Goal: Navigation & Orientation: Find specific page/section

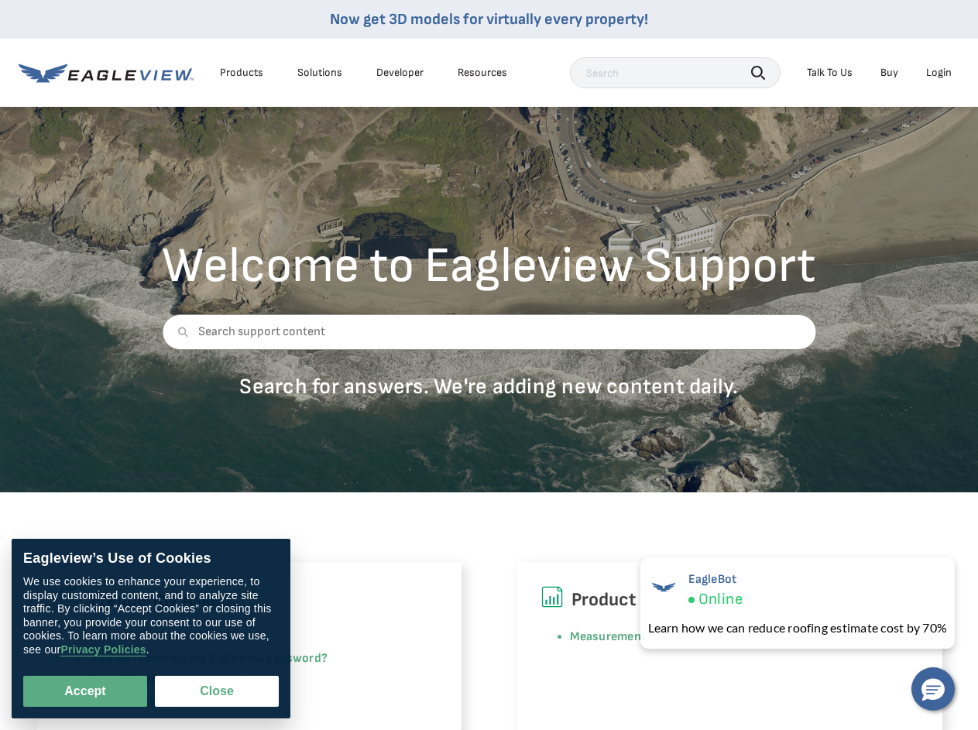
click at [489, 365] on div at bounding box center [489, 343] width 654 height 59
click at [242, 73] on div "Products" at bounding box center [241, 73] width 43 height 14
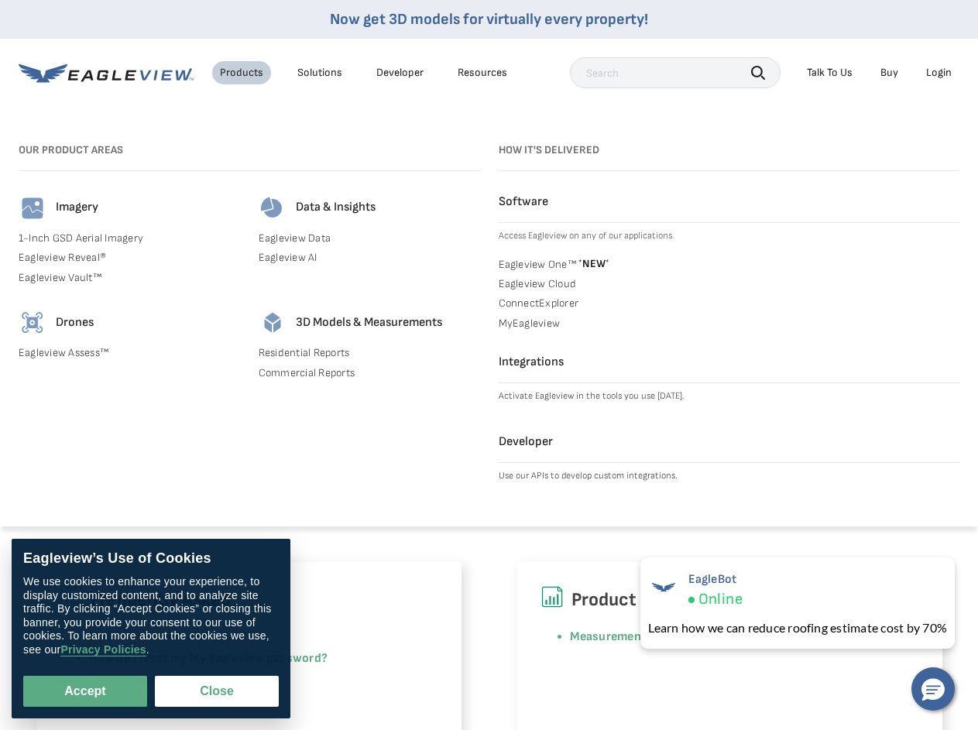
click at [320, 73] on div "Solutions" at bounding box center [319, 73] width 45 height 14
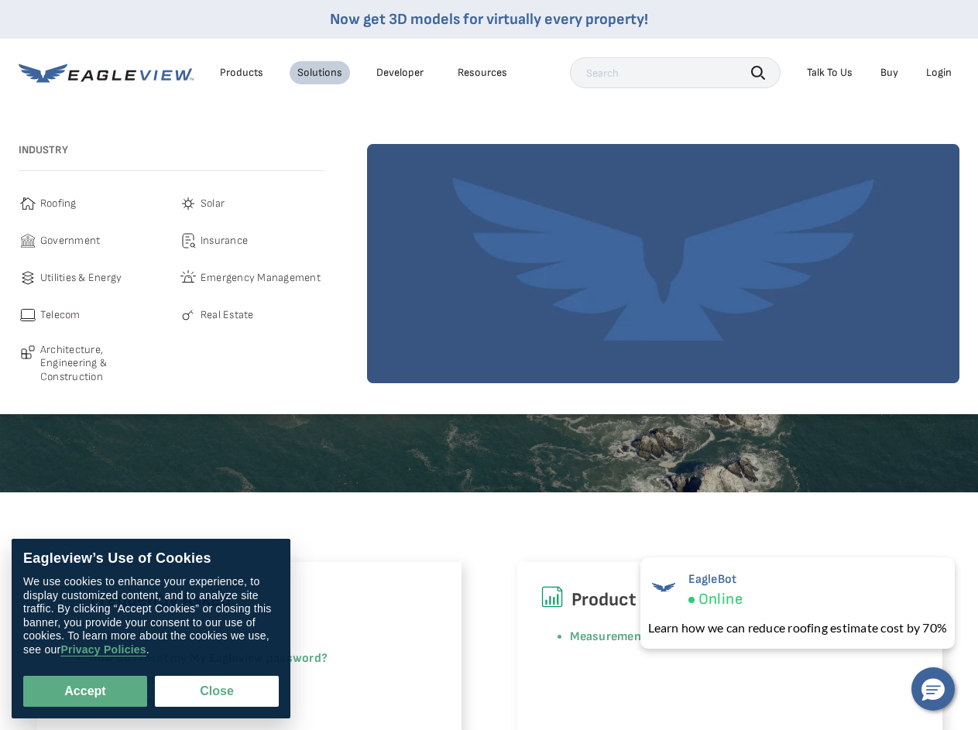
click at [482, 73] on div "Resources" at bounding box center [483, 73] width 50 height 14
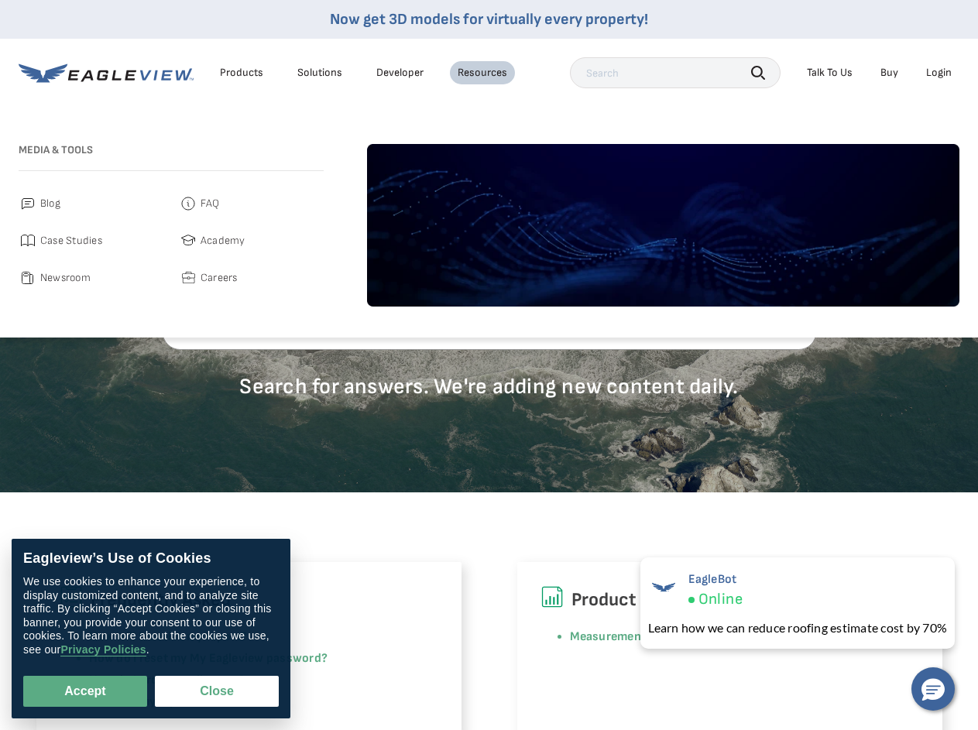
click at [758, 72] on icon "button" at bounding box center [758, 73] width 14 height 14
click at [829, 73] on div "Talk To Us" at bounding box center [830, 73] width 46 height 14
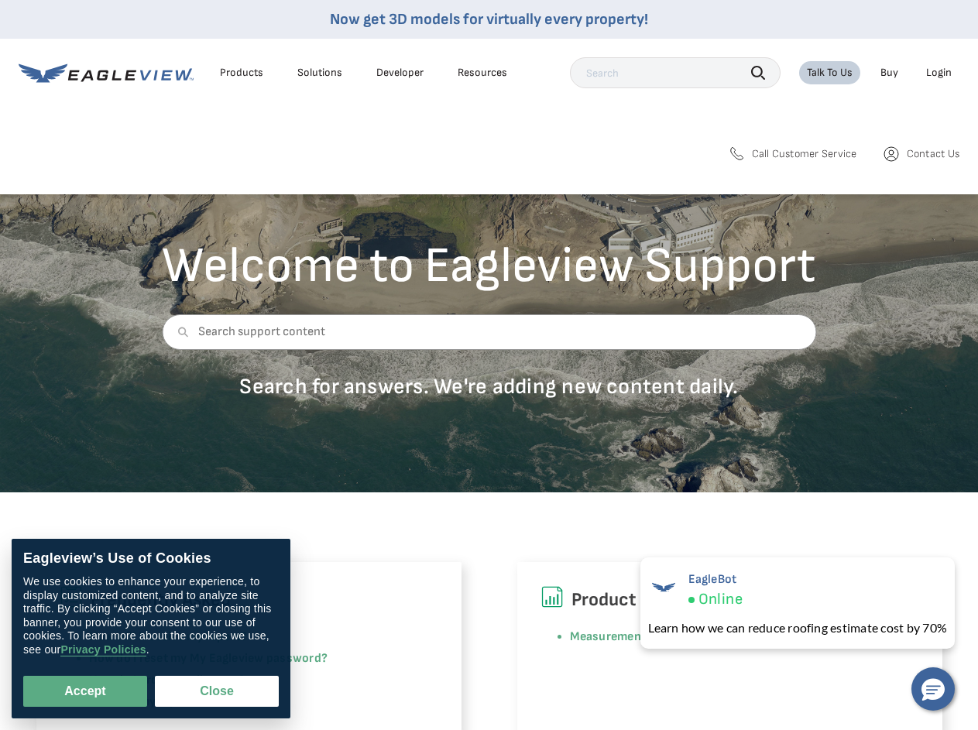
click at [939, 73] on div "Login" at bounding box center [939, 73] width 26 height 14
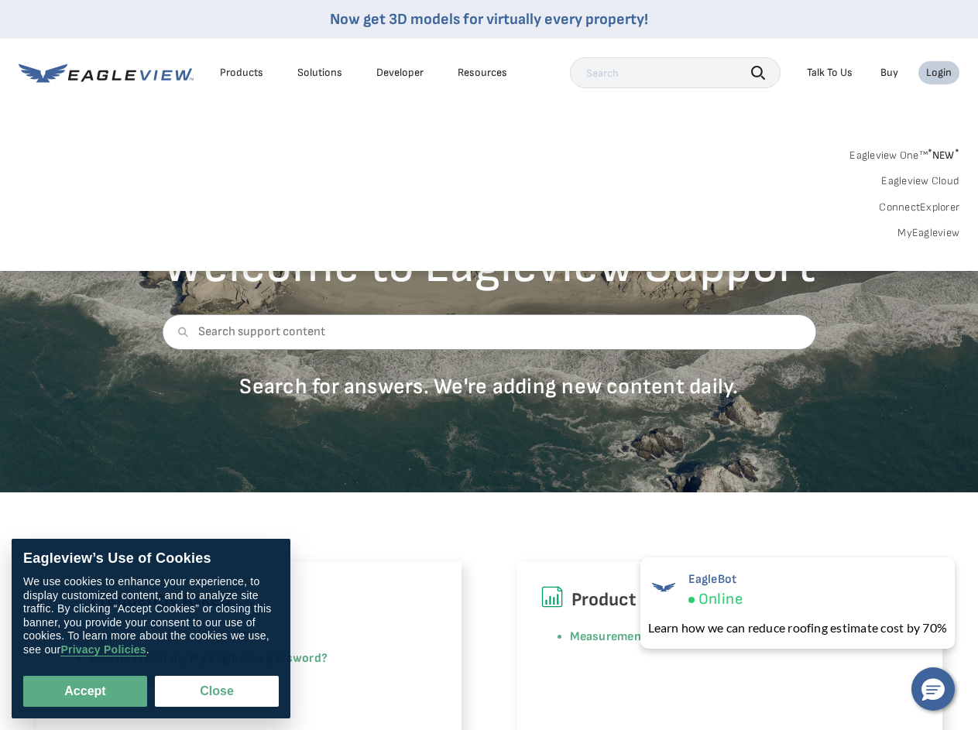
click at [180, 332] on icon at bounding box center [182, 332] width 11 height 11
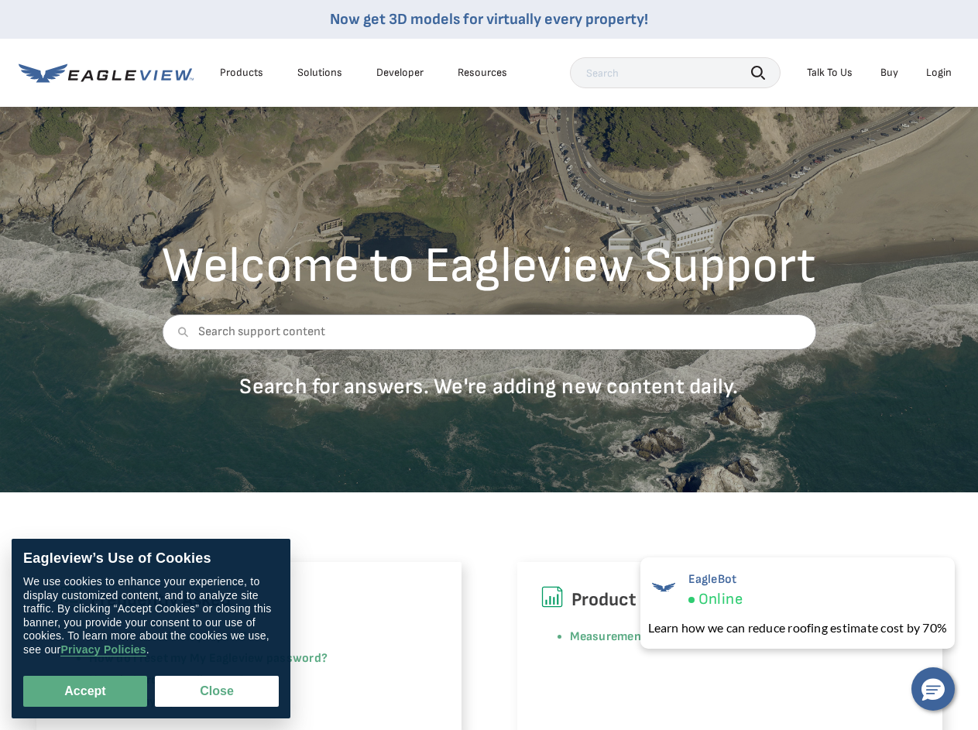
click at [85, 692] on button "Accept" at bounding box center [85, 691] width 124 height 31
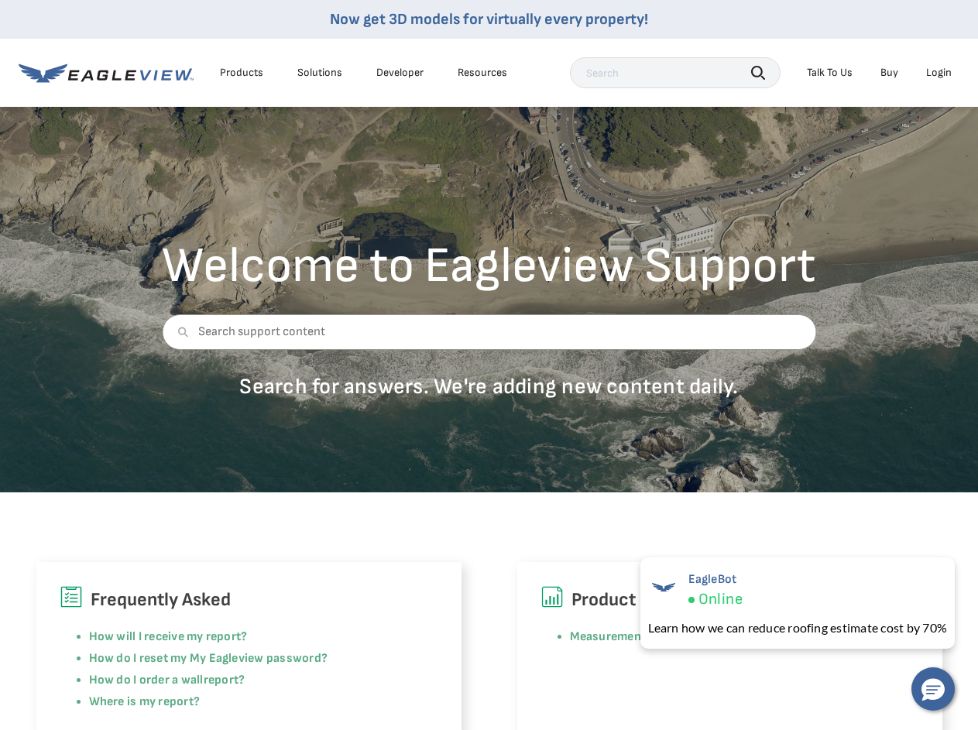
click at [217, 692] on button "Close" at bounding box center [214, 688] width 118 height 29
checkbox input "false"
